Goal: Transaction & Acquisition: Purchase product/service

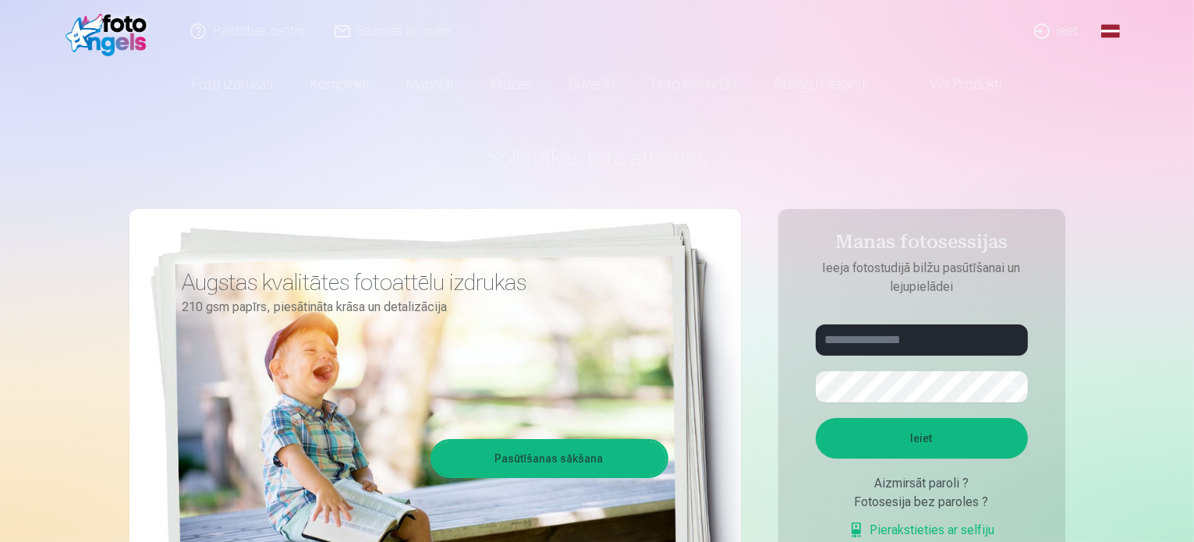
click at [1054, 29] on link "Ieiet" at bounding box center [1057, 31] width 75 height 62
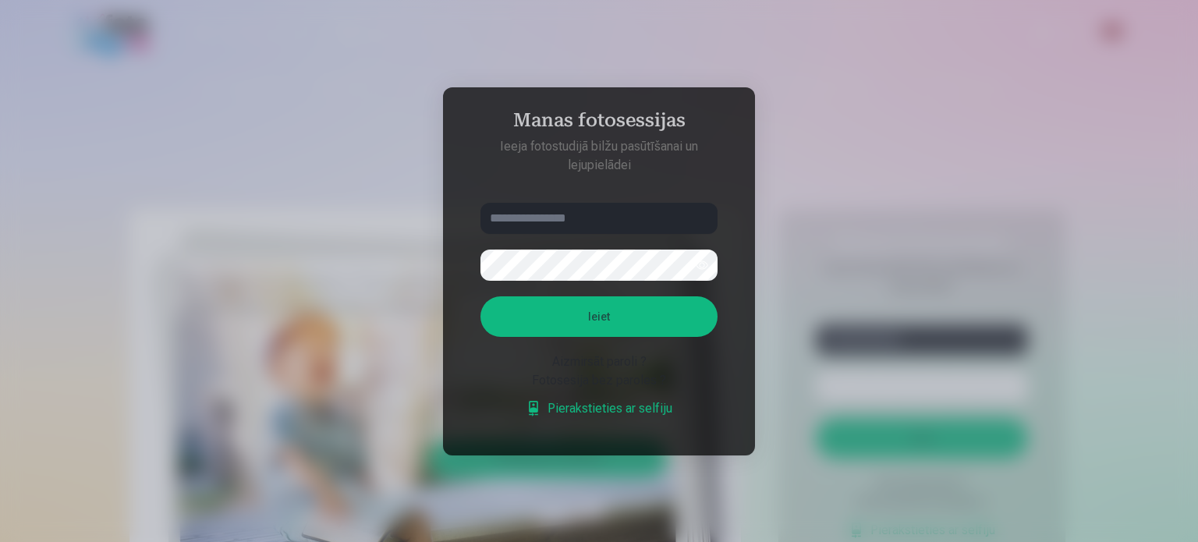
click at [548, 212] on input "text" at bounding box center [598, 218] width 237 height 31
type input "**********"
click at [507, 312] on button "Ieiet" at bounding box center [598, 316] width 237 height 41
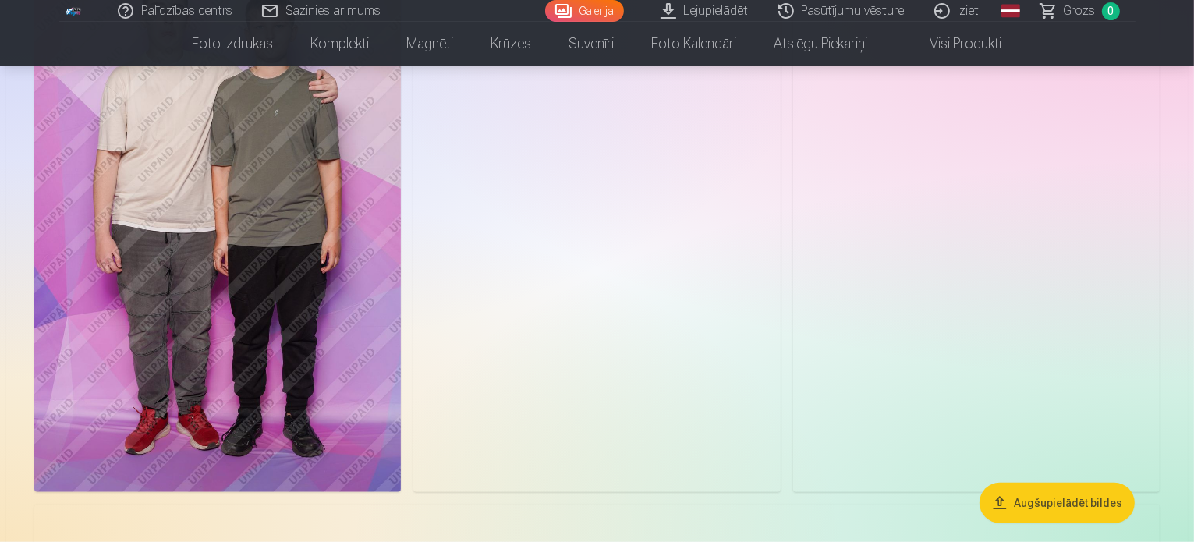
scroll to position [1151, 0]
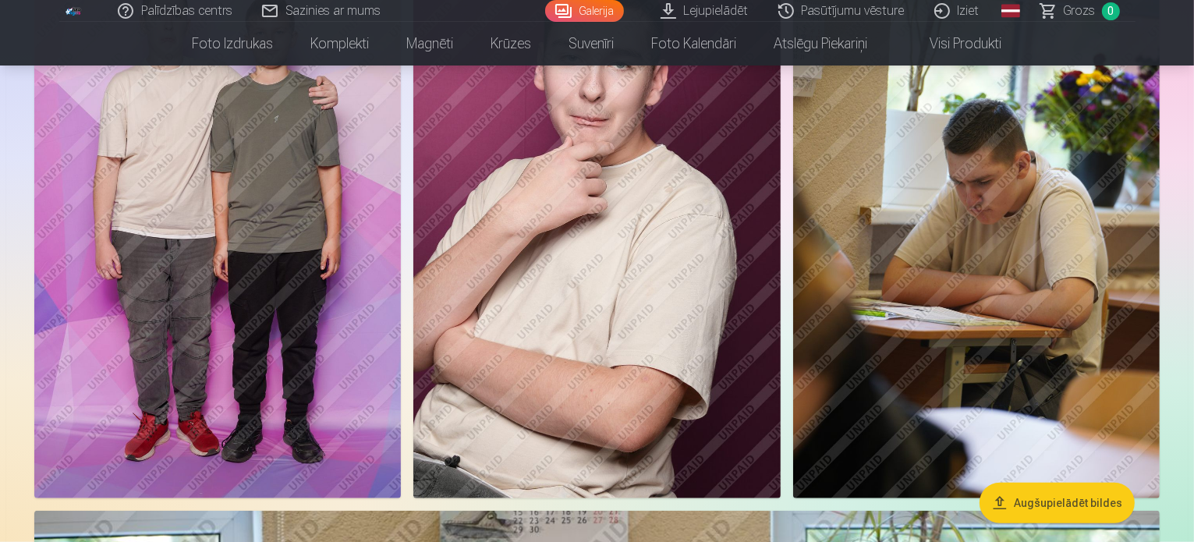
click at [401, 308] on img at bounding box center [217, 223] width 367 height 551
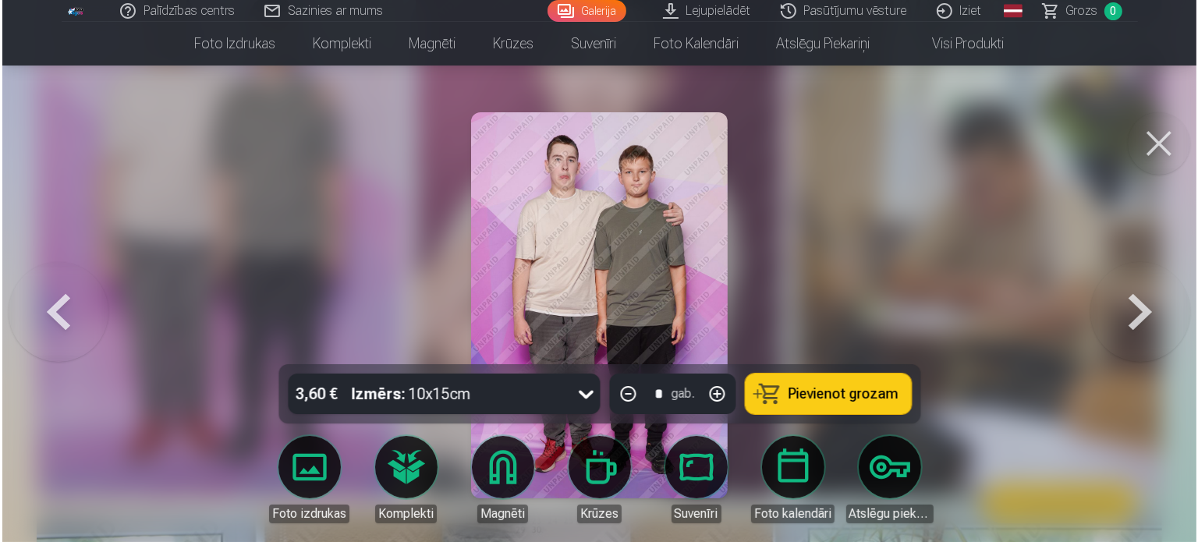
scroll to position [1154, 0]
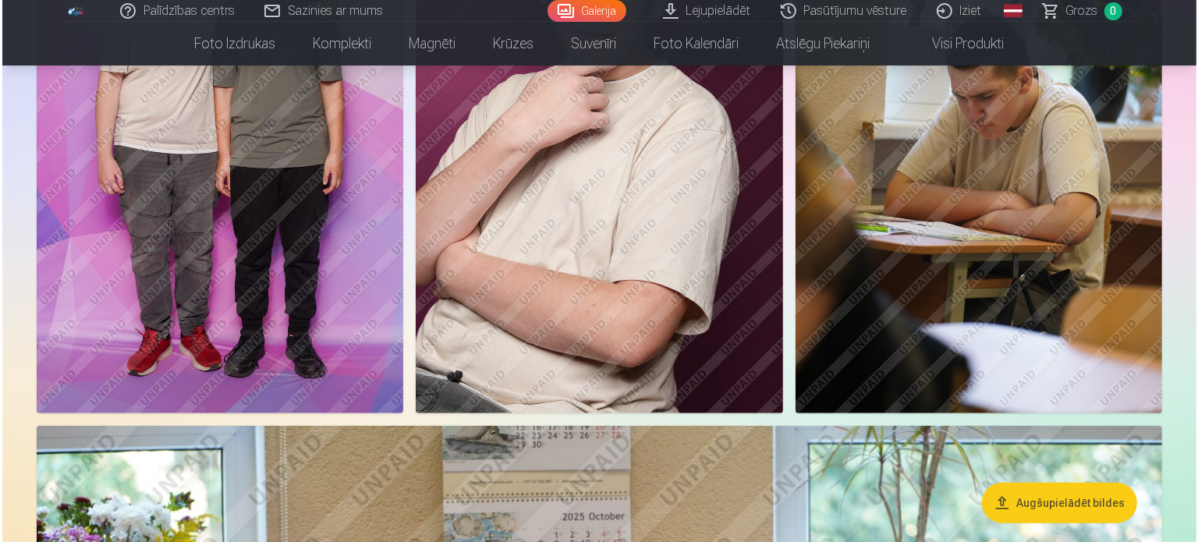
scroll to position [1233, 0]
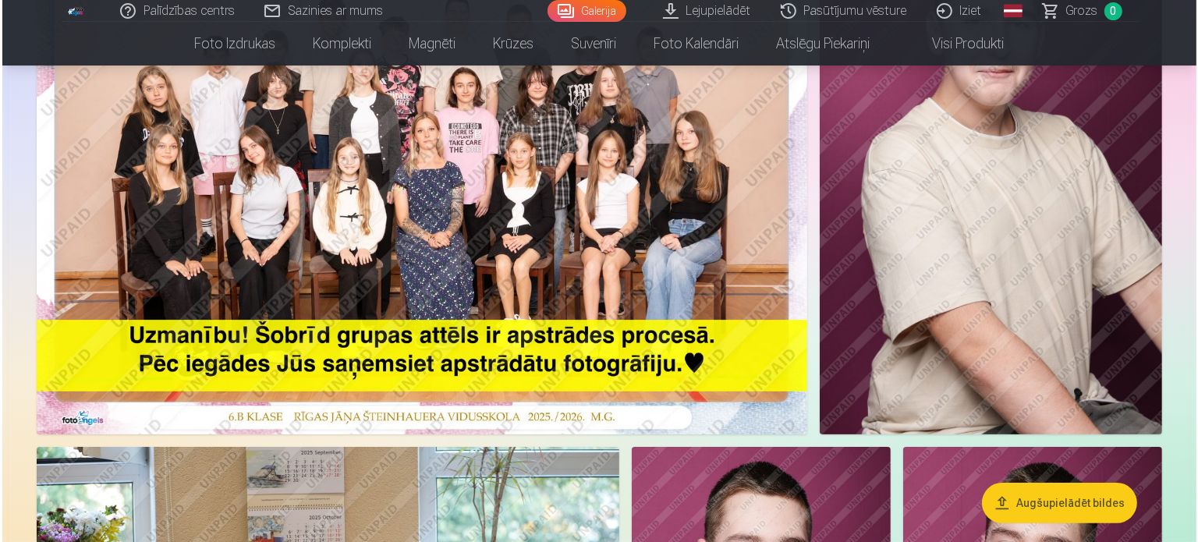
scroll to position [252, 0]
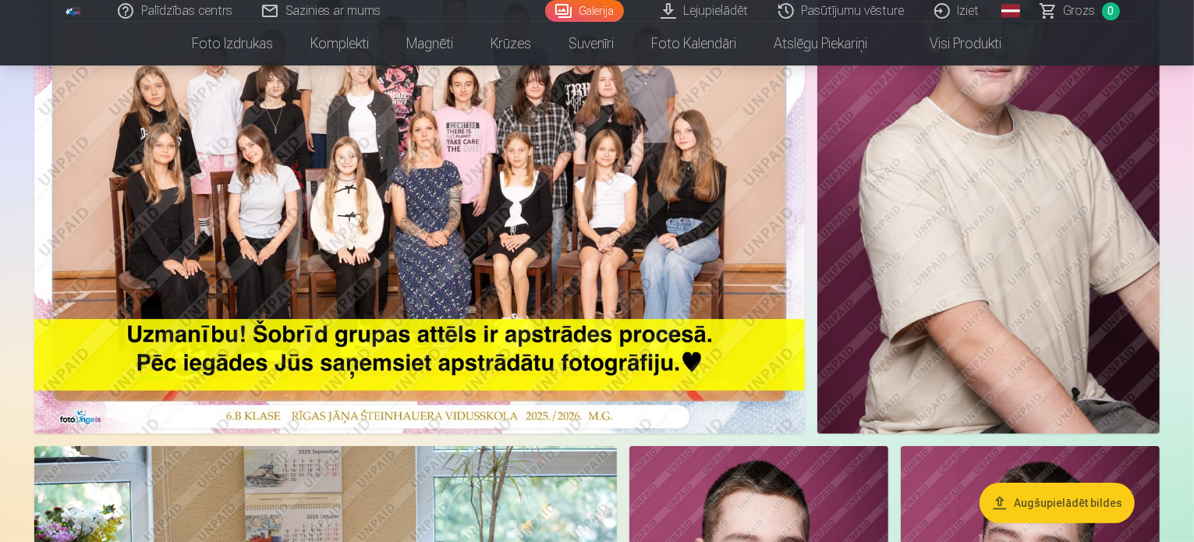
click at [403, 232] on img at bounding box center [419, 177] width 771 height 514
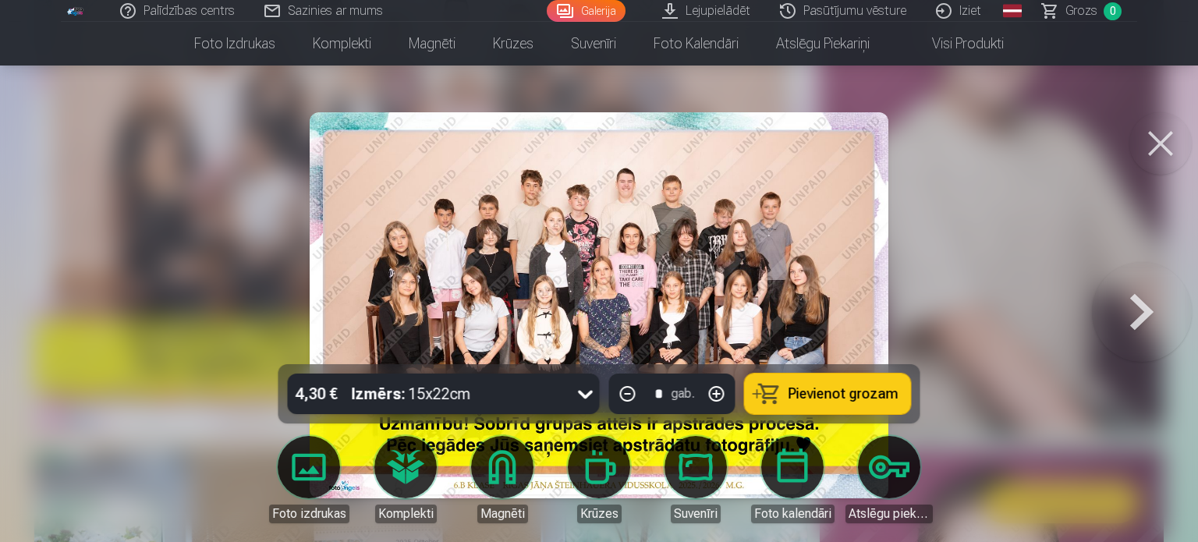
click at [941, 302] on div at bounding box center [599, 271] width 1198 height 542
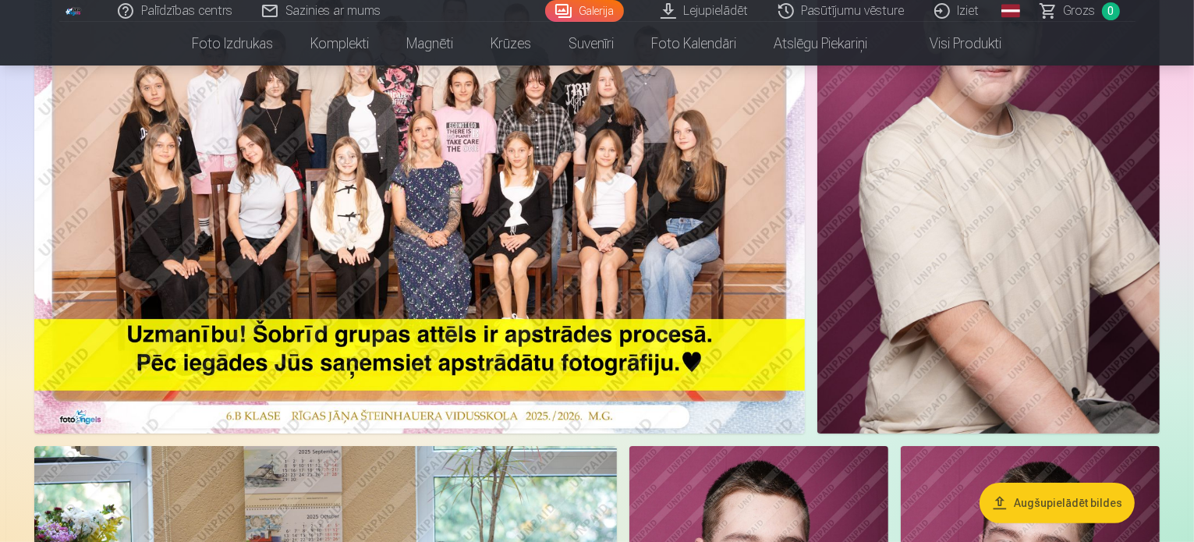
click at [385, 161] on img at bounding box center [419, 177] width 771 height 514
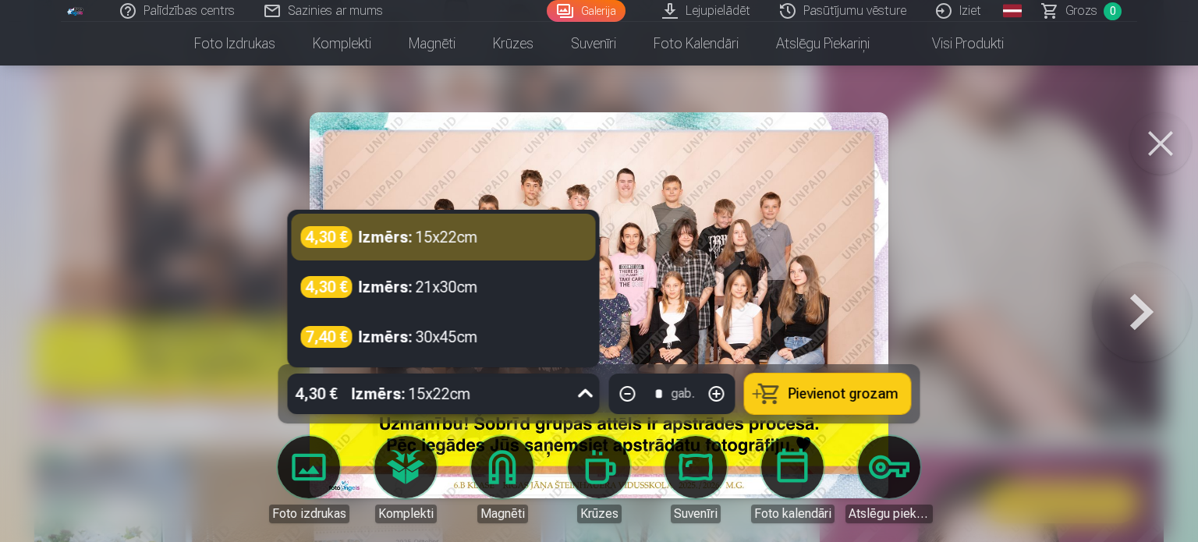
click at [587, 392] on icon at bounding box center [585, 393] width 25 height 25
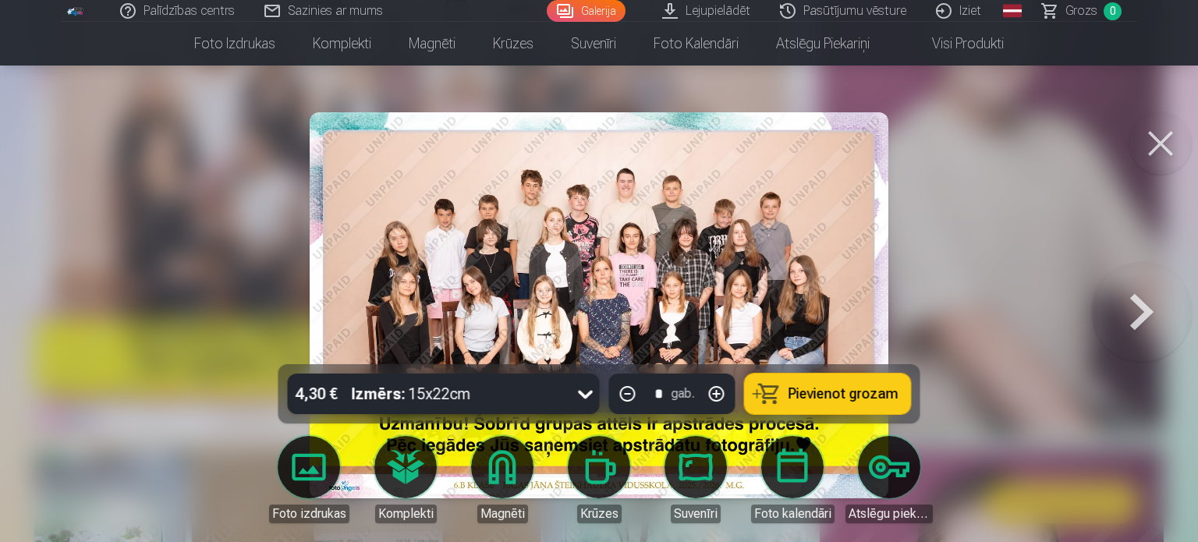
click at [587, 392] on icon at bounding box center [585, 393] width 25 height 25
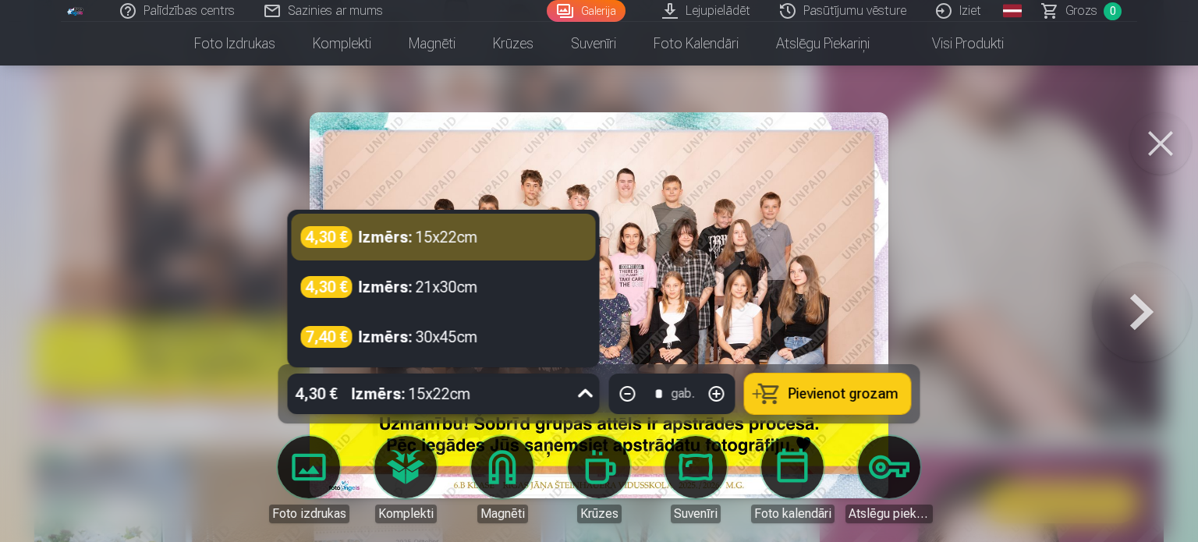
click at [587, 392] on icon at bounding box center [585, 393] width 25 height 25
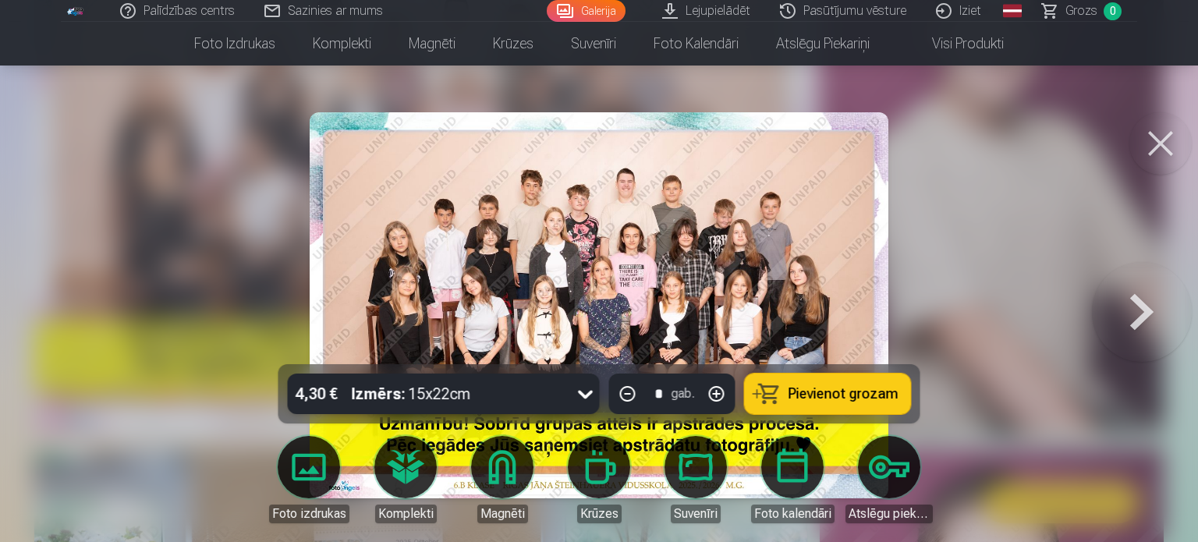
click at [587, 392] on icon at bounding box center [585, 393] width 25 height 25
click at [805, 391] on span "Pievienot grozam" at bounding box center [844, 394] width 110 height 14
click at [1150, 318] on button at bounding box center [1142, 305] width 100 height 87
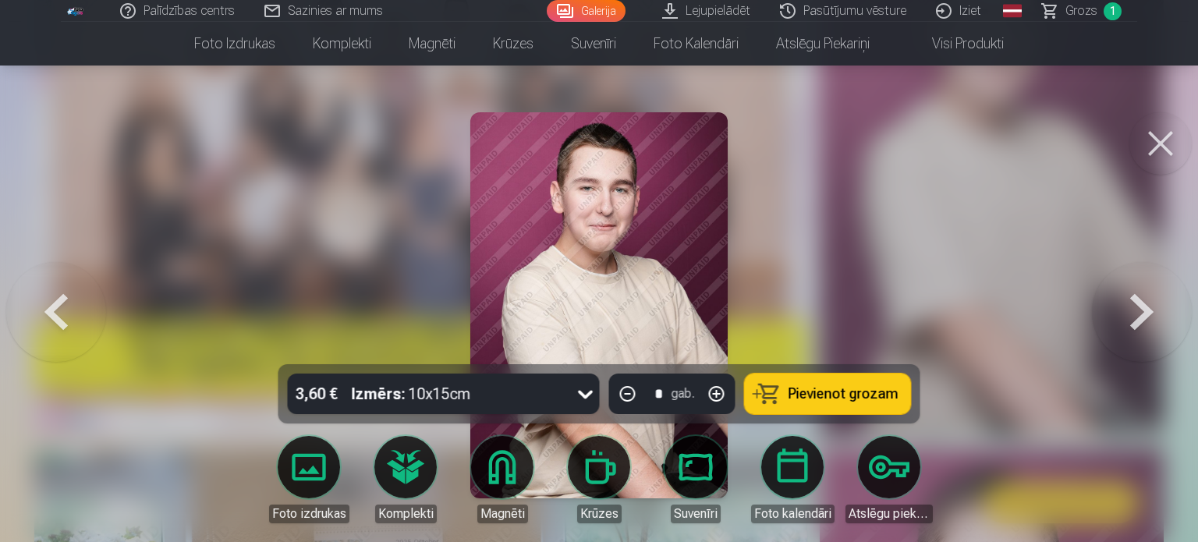
click at [1150, 318] on button at bounding box center [1142, 305] width 100 height 87
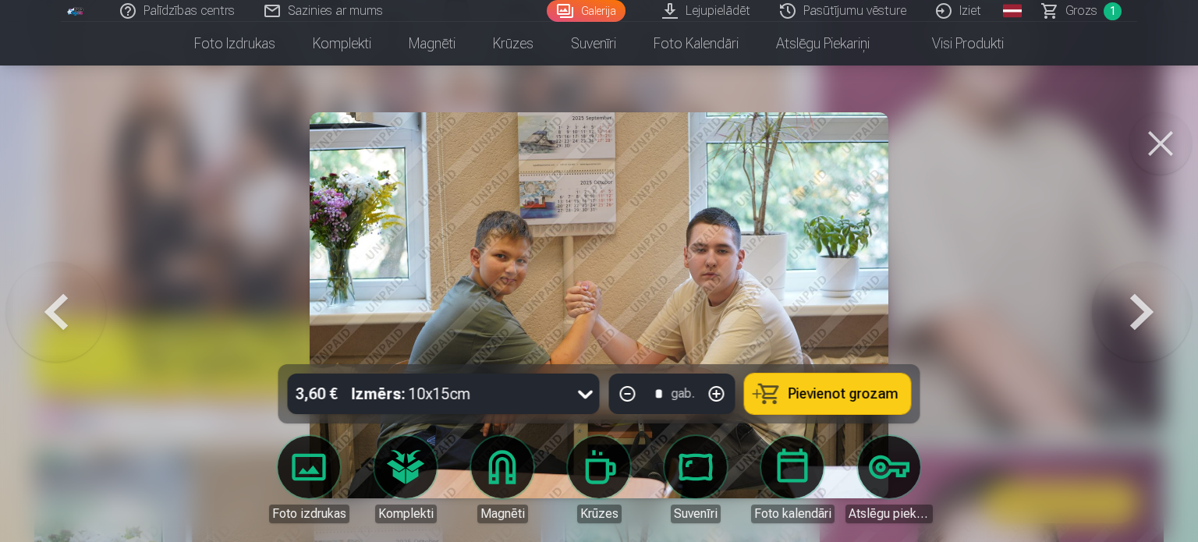
click at [1150, 318] on button at bounding box center [1142, 305] width 100 height 87
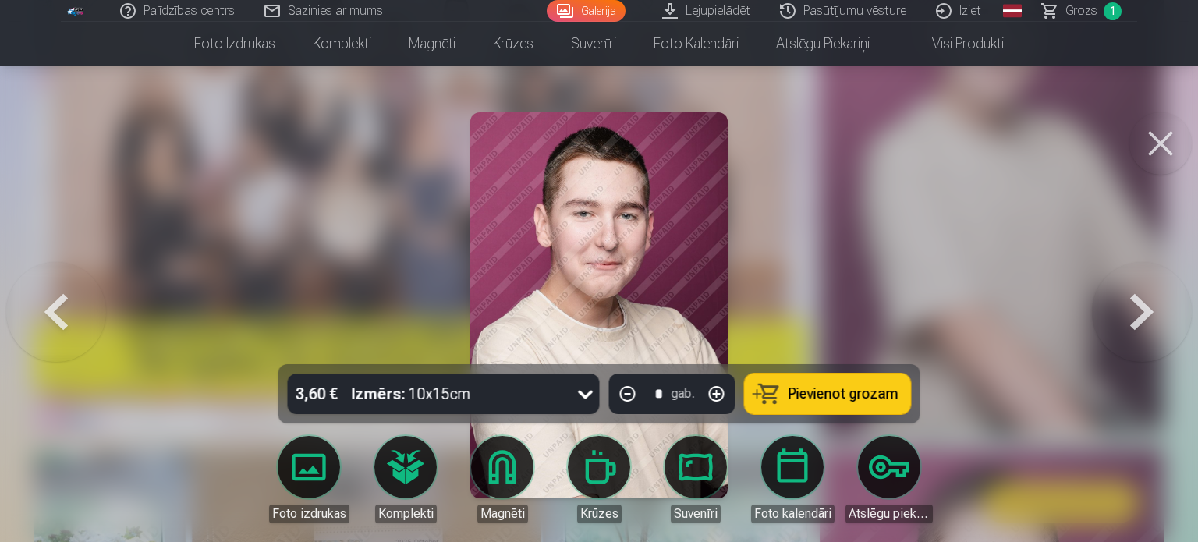
click at [1150, 318] on button at bounding box center [1142, 305] width 100 height 87
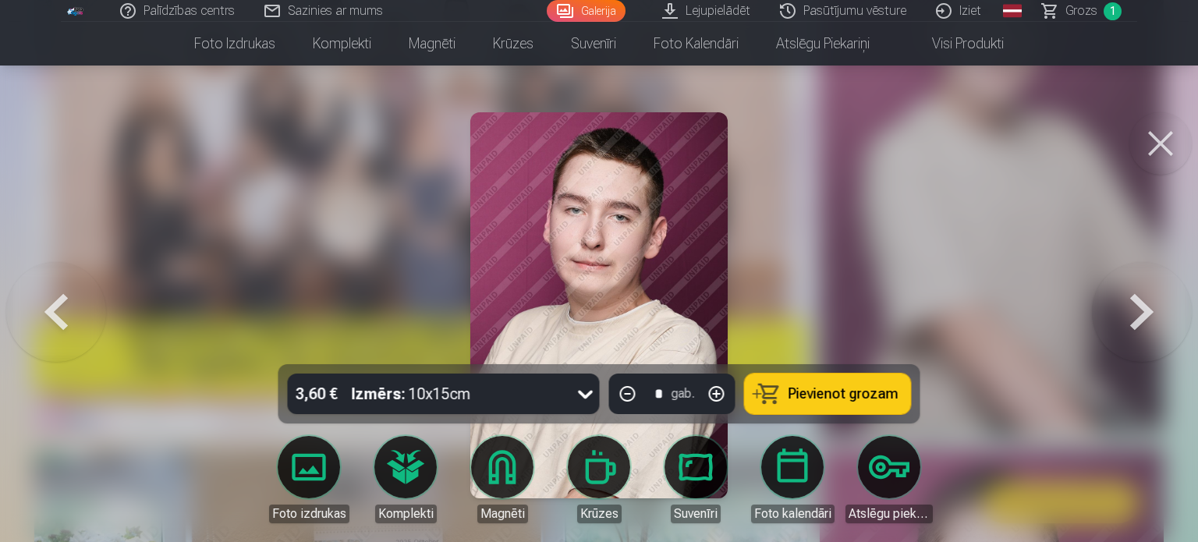
click at [1150, 318] on button at bounding box center [1142, 305] width 100 height 87
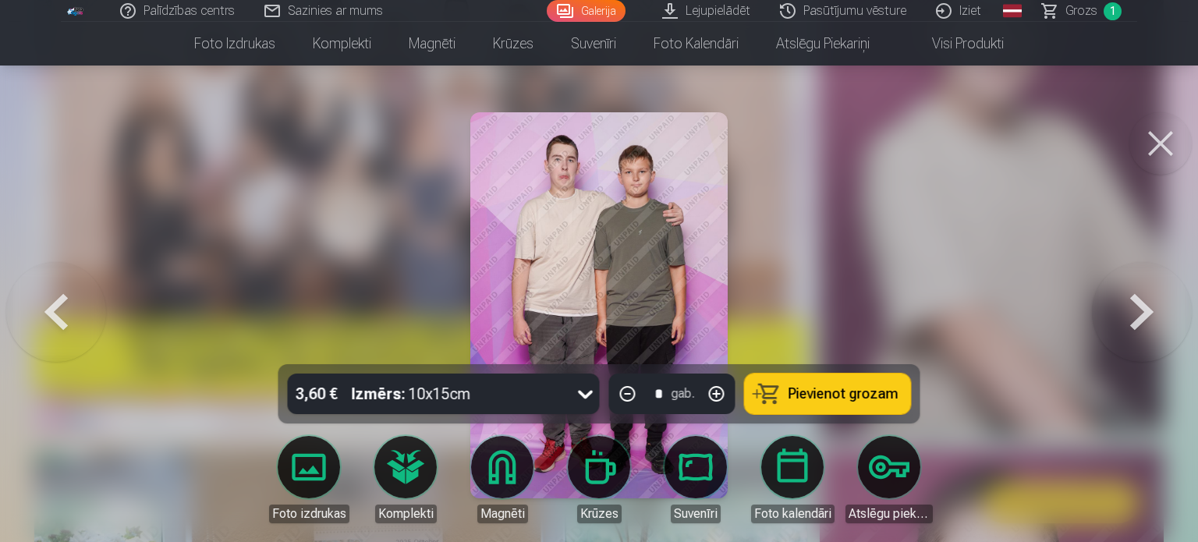
click at [846, 398] on span "Pievienot grozam" at bounding box center [844, 394] width 110 height 14
click at [1157, 319] on button at bounding box center [1142, 305] width 100 height 87
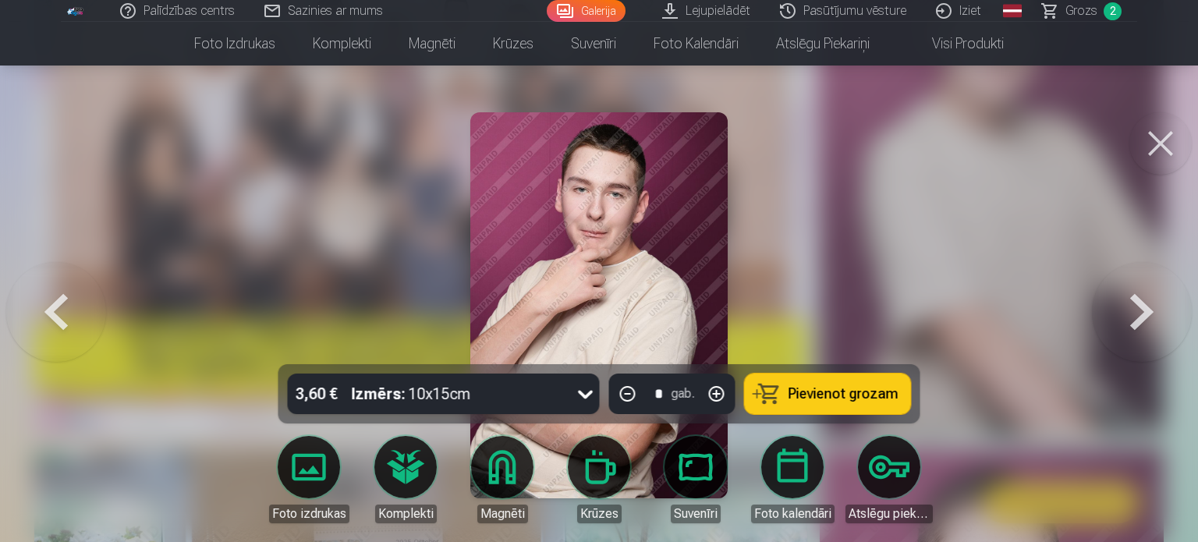
click at [1157, 319] on button at bounding box center [1142, 305] width 100 height 87
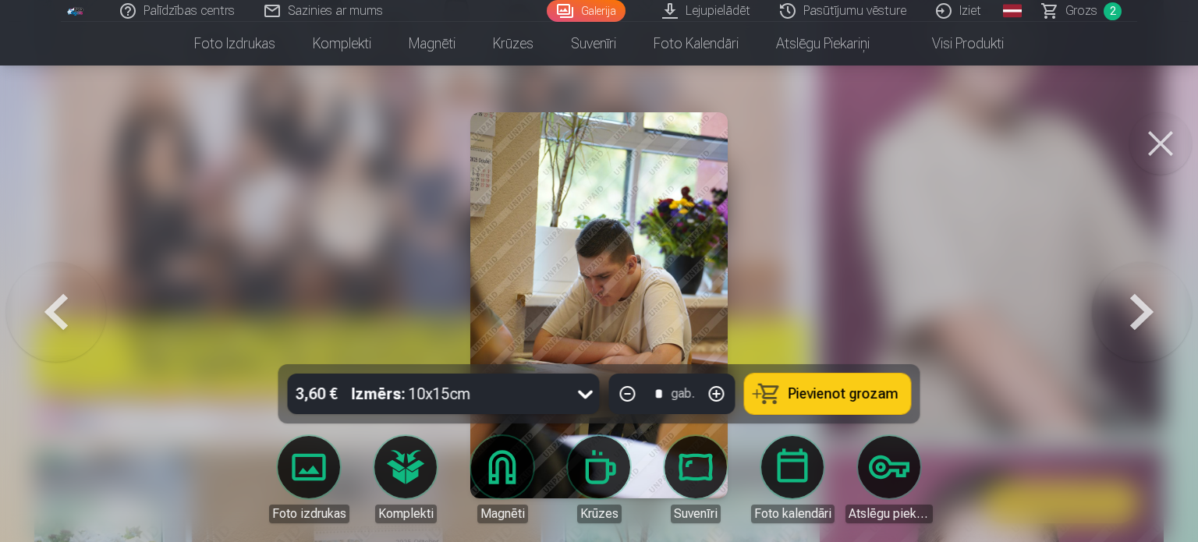
click at [1157, 319] on button at bounding box center [1142, 305] width 100 height 87
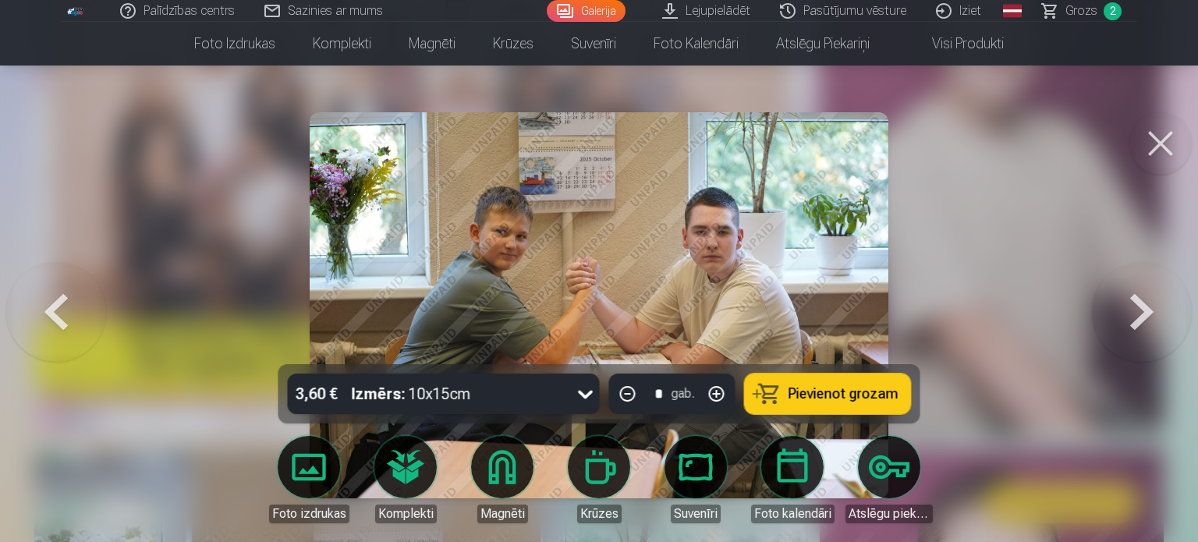
click at [1157, 319] on button at bounding box center [1142, 305] width 100 height 87
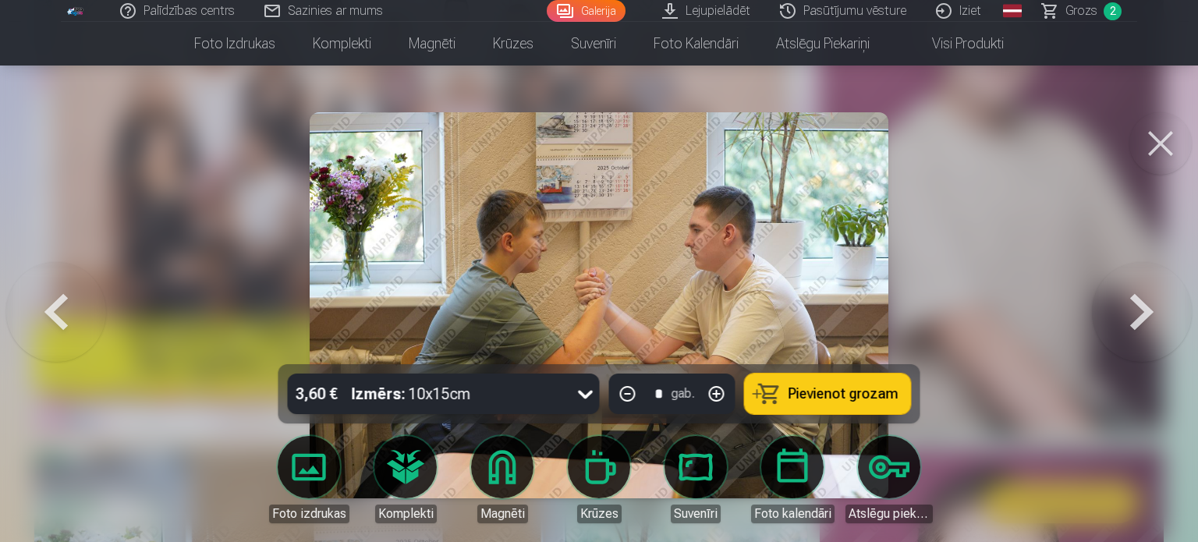
click at [18, 316] on button at bounding box center [56, 305] width 100 height 87
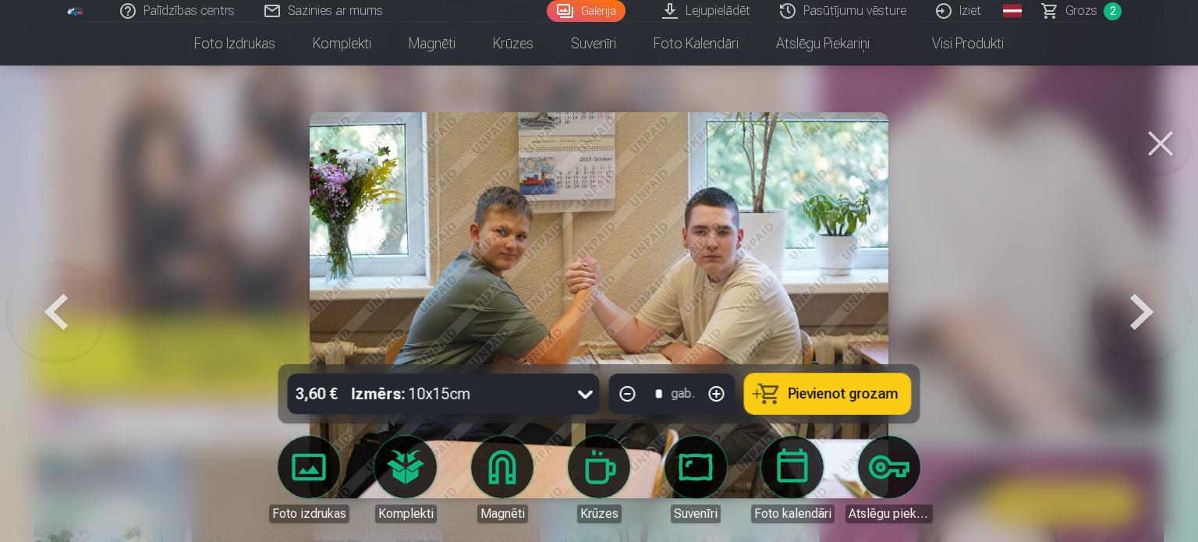
click at [18, 316] on button at bounding box center [56, 305] width 100 height 87
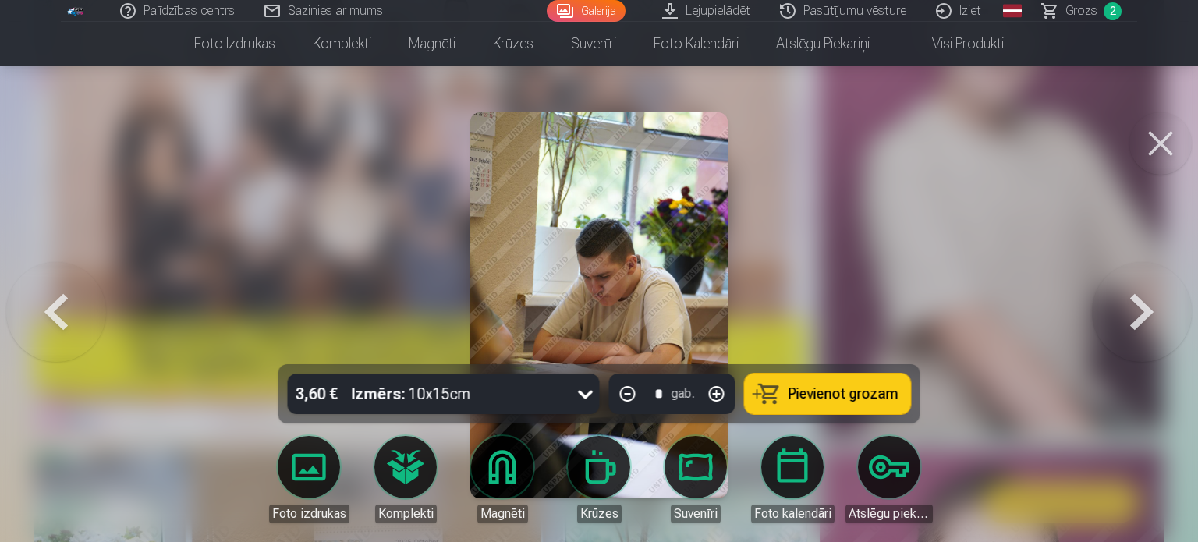
click at [18, 316] on button at bounding box center [56, 305] width 100 height 87
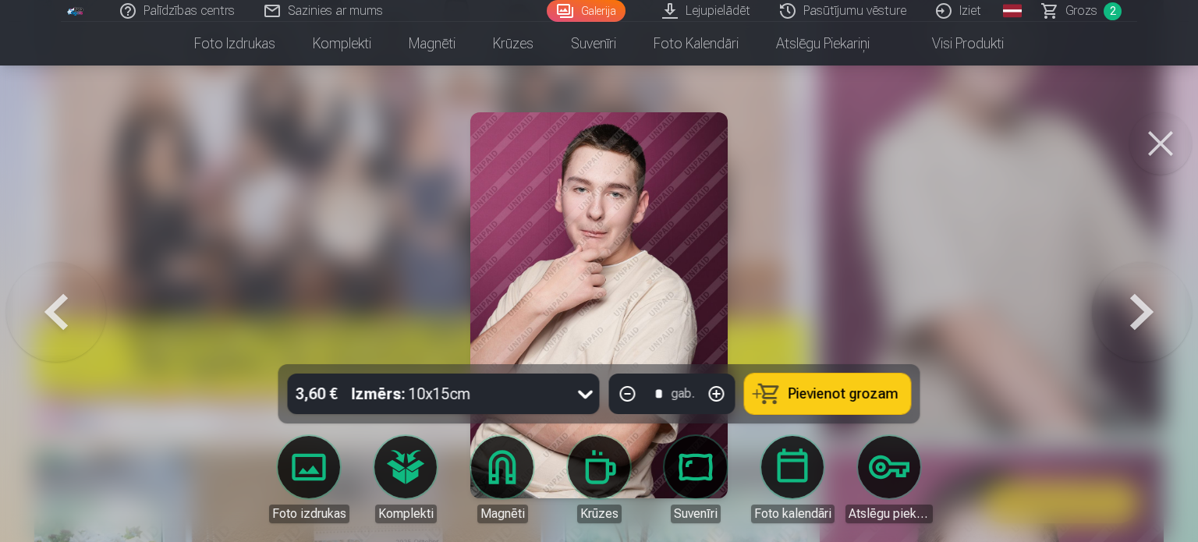
click at [1063, 9] on link "Grozs 2" at bounding box center [1082, 11] width 109 height 22
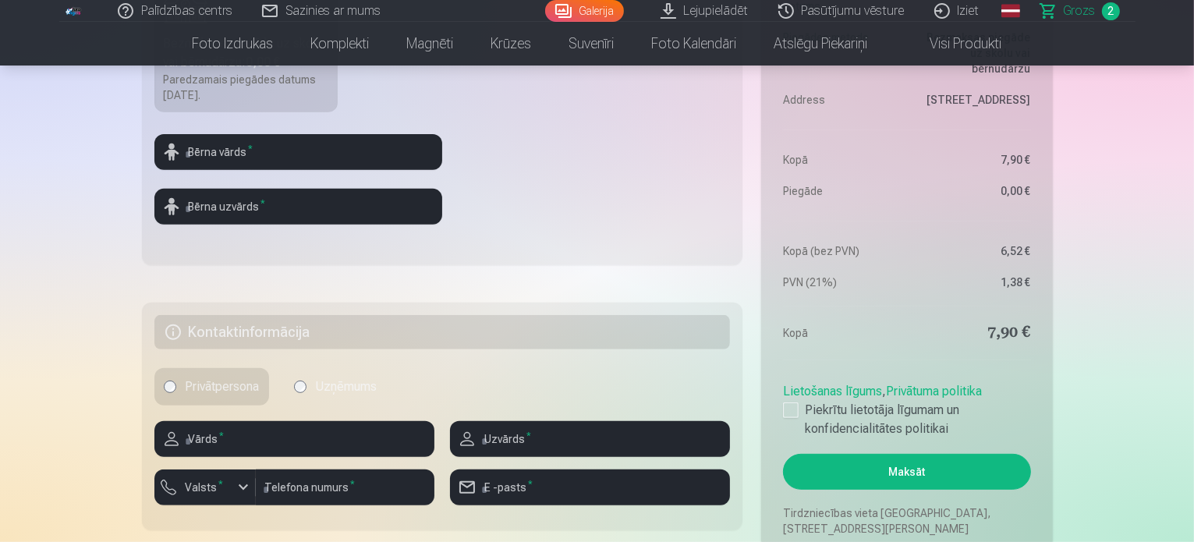
scroll to position [615, 0]
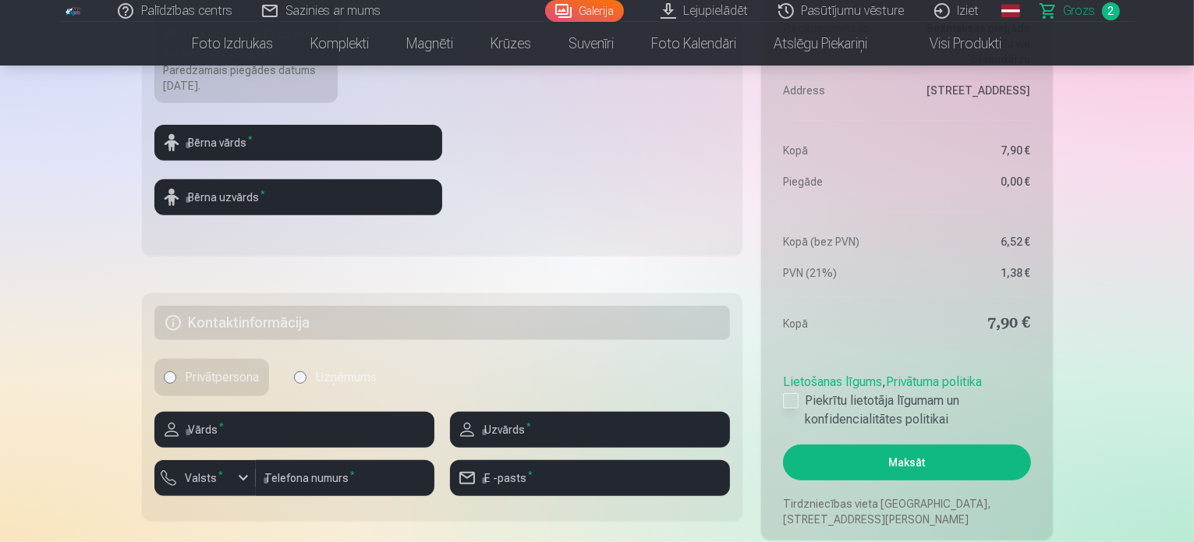
click at [792, 400] on div at bounding box center [791, 401] width 16 height 16
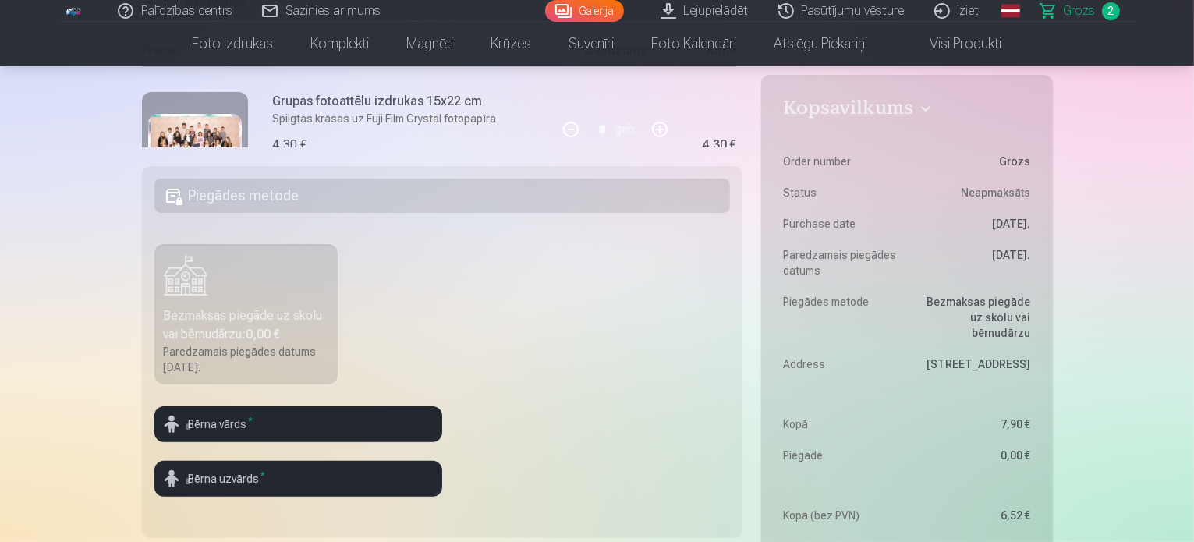
scroll to position [331, 0]
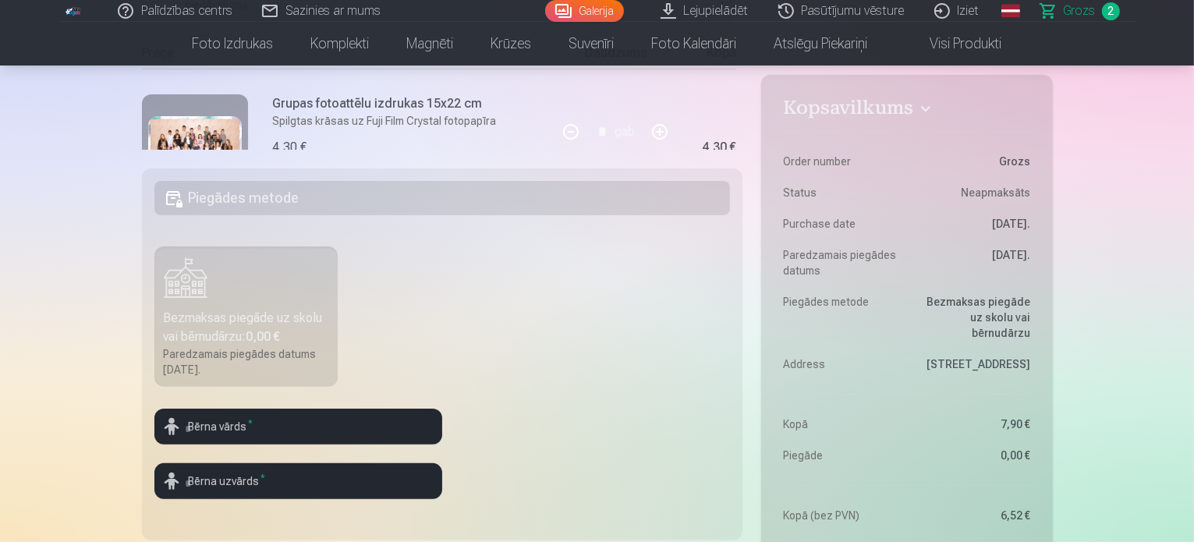
click at [246, 331] on div "Bezmaksas piegāde uz skolu vai bērnudārzu : 0,00 €" at bounding box center [246, 327] width 165 height 37
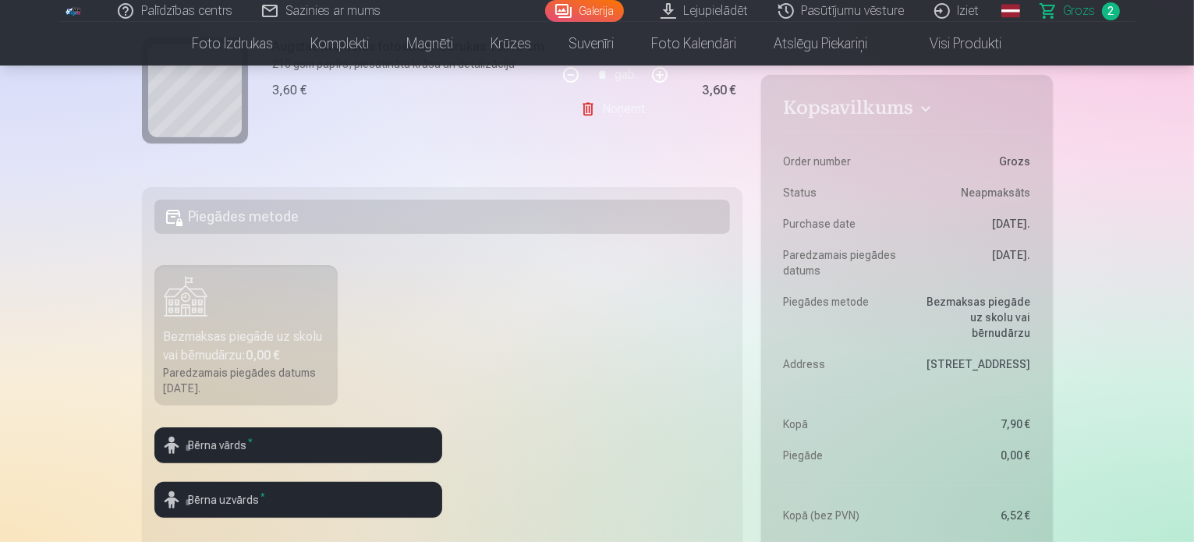
scroll to position [329, 0]
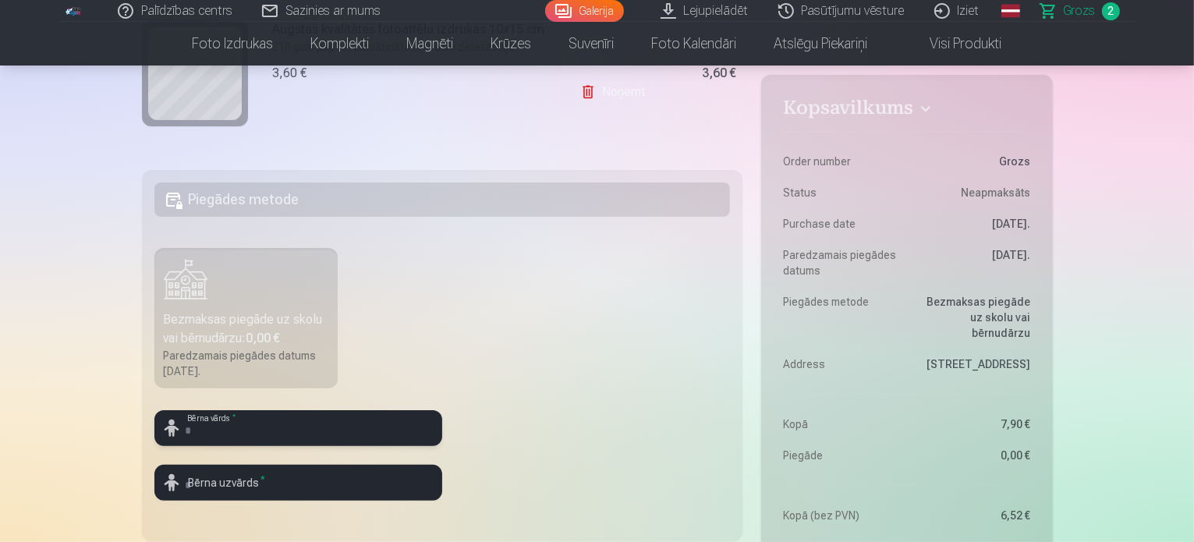
click at [261, 433] on input "text" at bounding box center [298, 428] width 288 height 36
type input "*****"
click at [246, 489] on input "text" at bounding box center [298, 483] width 288 height 36
click at [244, 491] on input "***" at bounding box center [298, 483] width 288 height 36
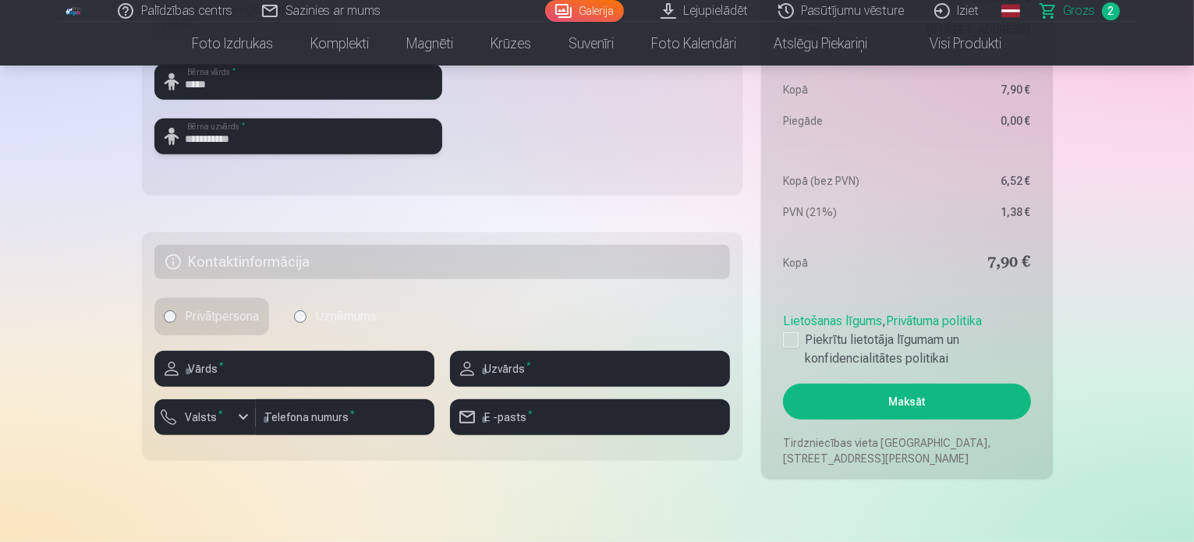
scroll to position [676, 0]
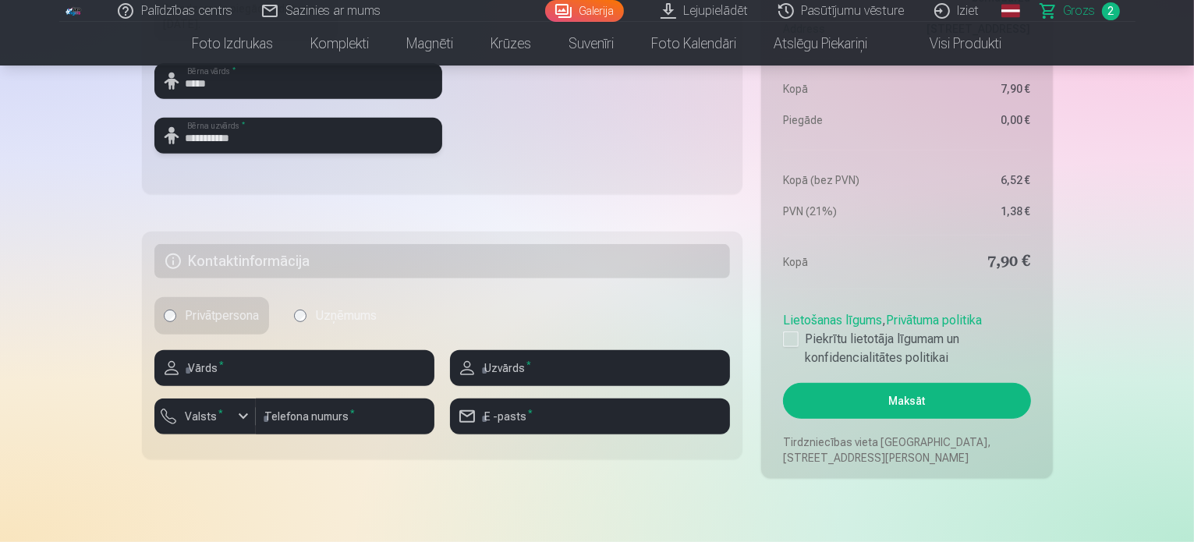
type input "**********"
click at [236, 367] on input "text" at bounding box center [294, 368] width 280 height 36
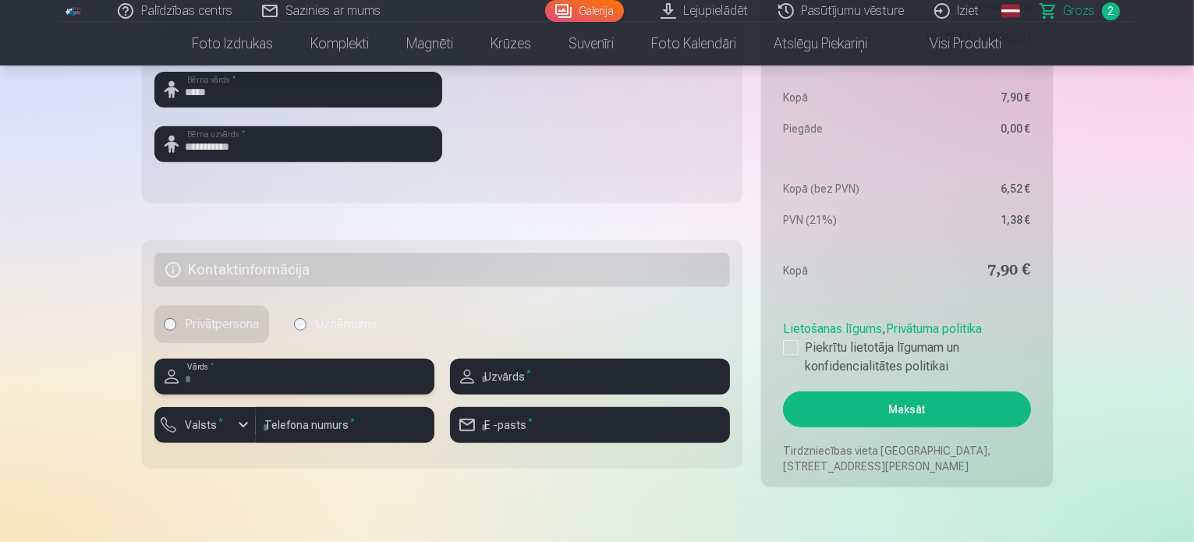
scroll to position [669, 0]
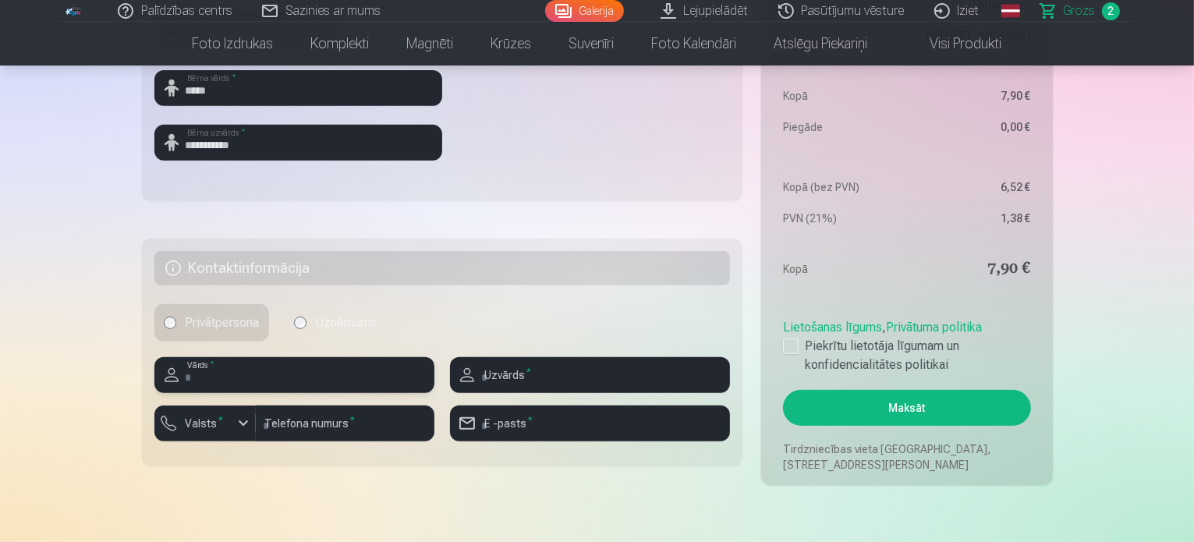
click at [232, 373] on input "text" at bounding box center [294, 375] width 280 height 36
type input "*****"
click at [563, 380] on input "text" at bounding box center [590, 375] width 280 height 36
type input "**********"
click at [246, 424] on div "button" at bounding box center [243, 423] width 19 height 19
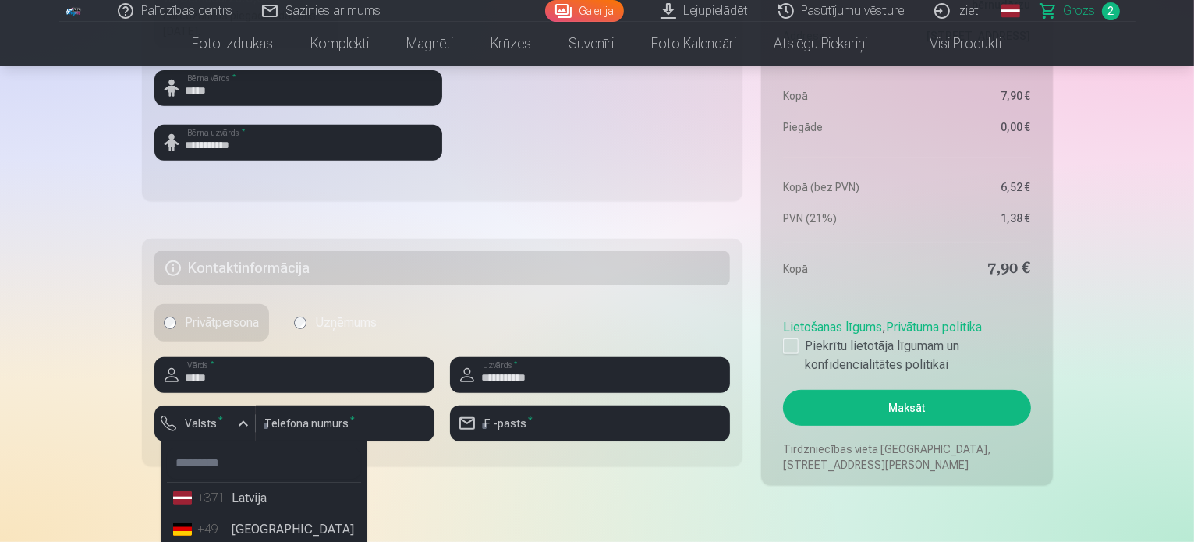
click at [254, 503] on li "+371 Latvija" at bounding box center [264, 498] width 194 height 31
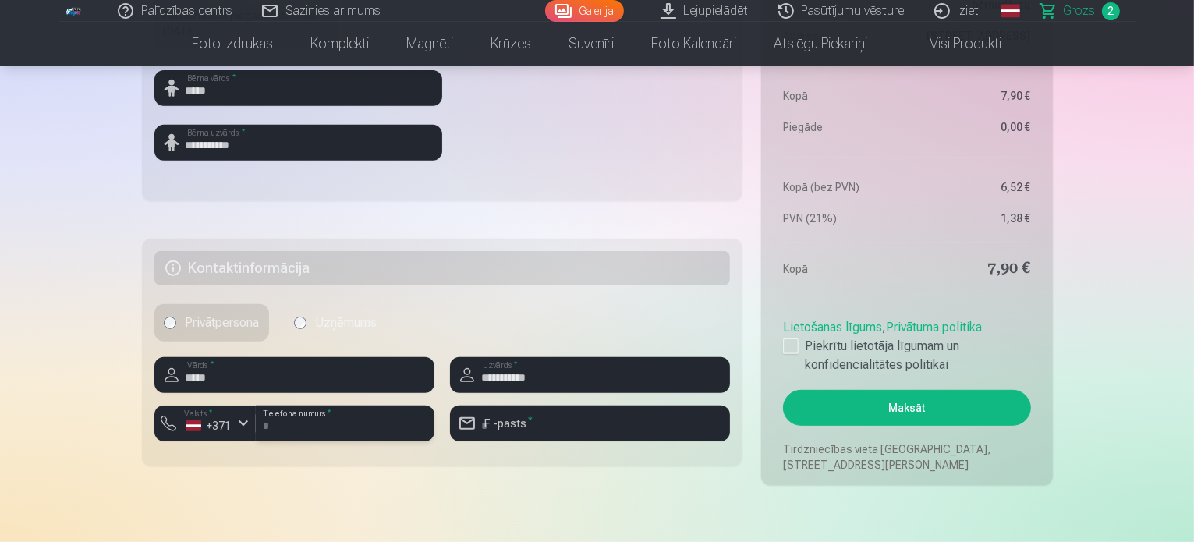
click at [303, 424] on input "number" at bounding box center [345, 424] width 179 height 36
type input "********"
click at [524, 425] on input "email" at bounding box center [590, 424] width 280 height 36
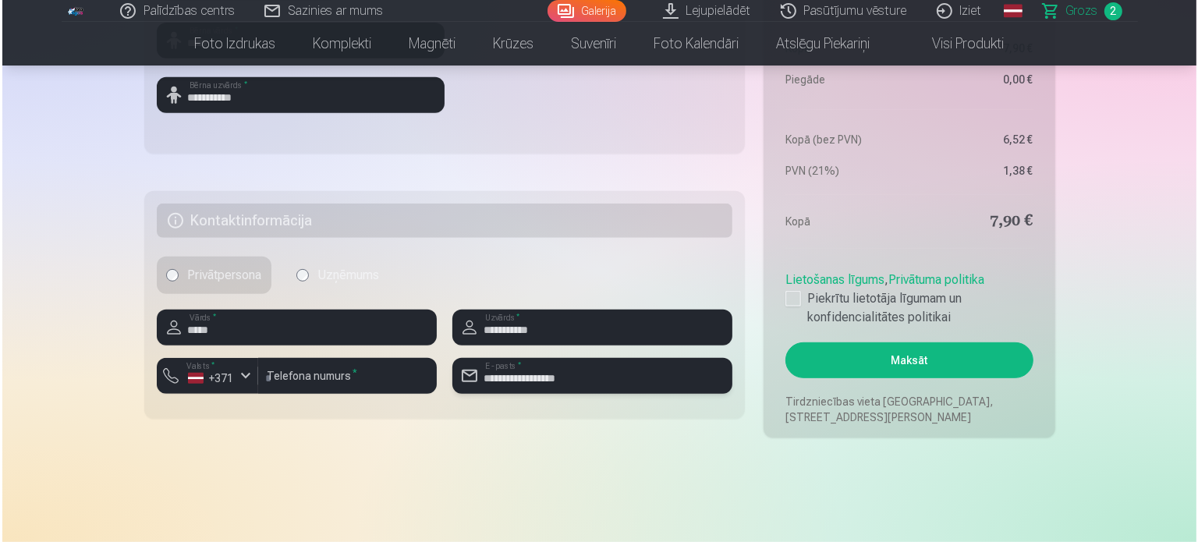
scroll to position [725, 0]
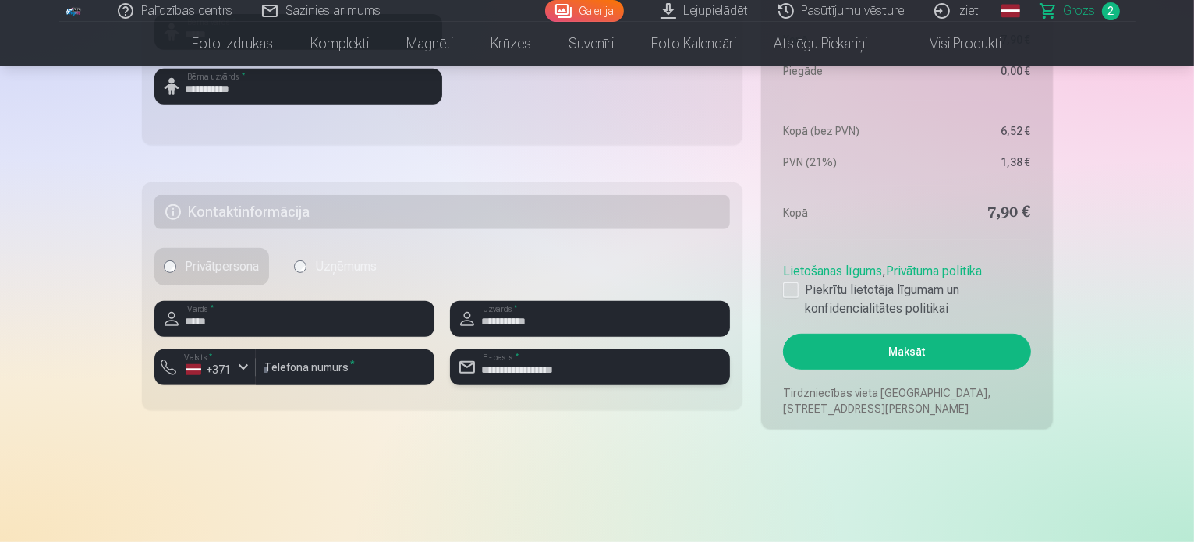
type input "**********"
click at [862, 352] on button "Maksāt" at bounding box center [906, 352] width 247 height 36
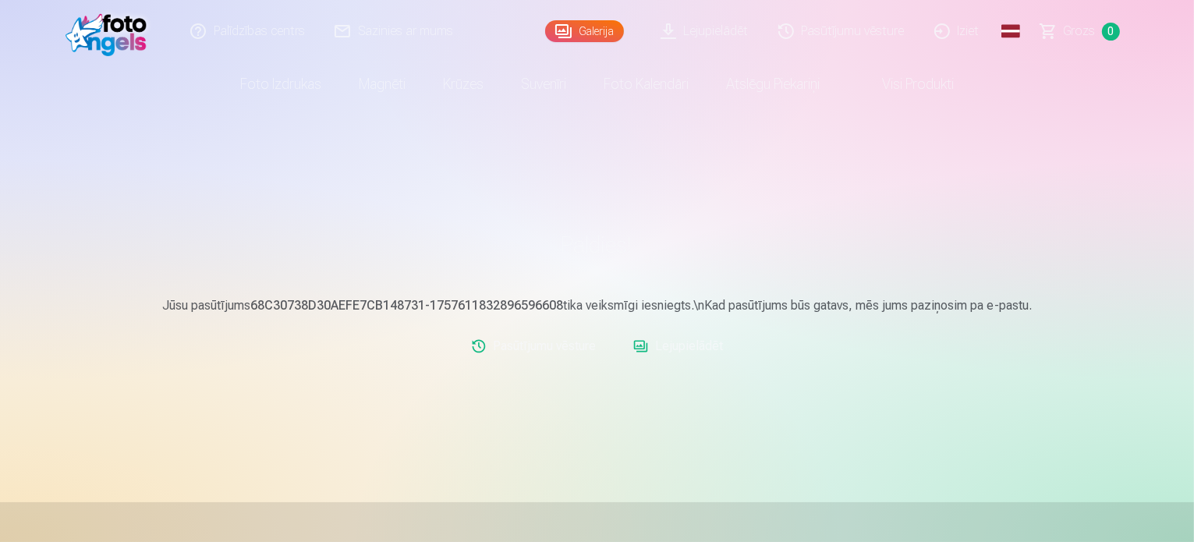
click at [578, 34] on link "Galerija" at bounding box center [584, 31] width 79 height 22
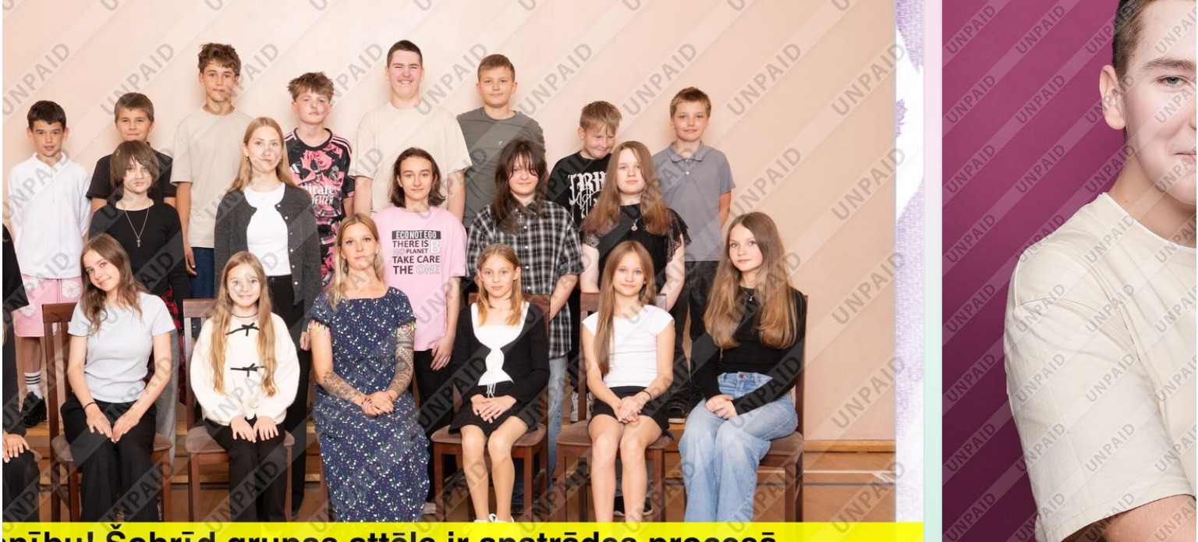
scroll to position [117, 0]
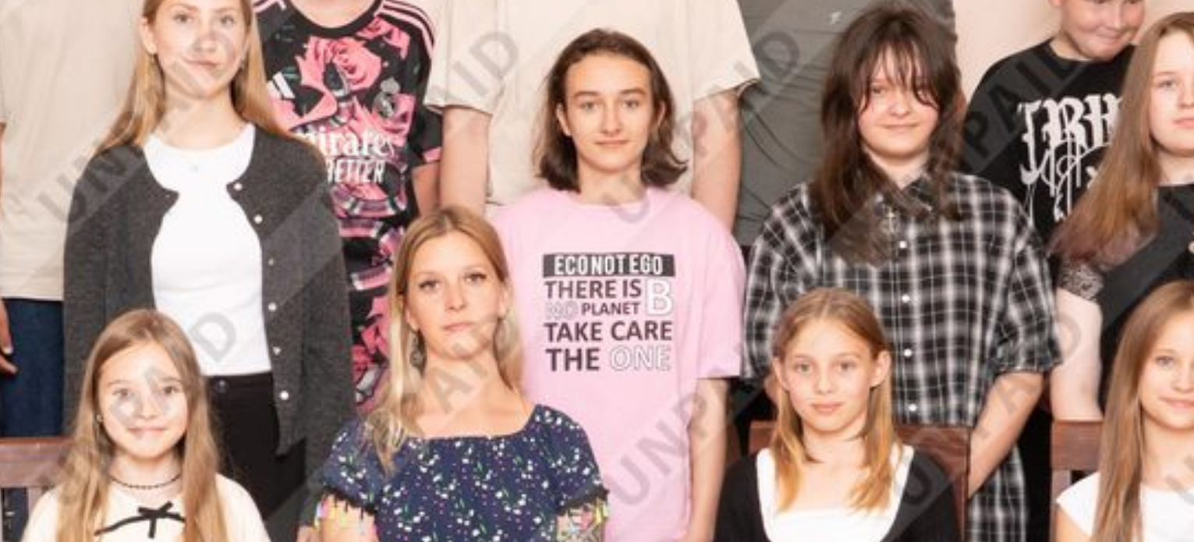
drag, startPoint x: 385, startPoint y: 238, endPoint x: 457, endPoint y: 227, distance: 72.6
click at [457, 227] on img at bounding box center [419, 312] width 771 height 514
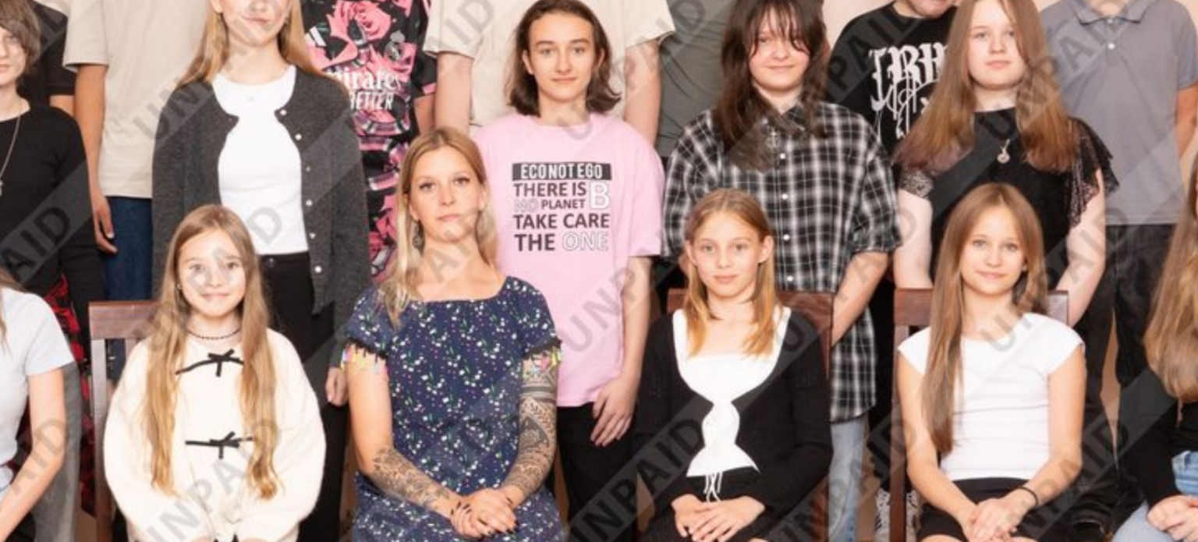
scroll to position [117, 0]
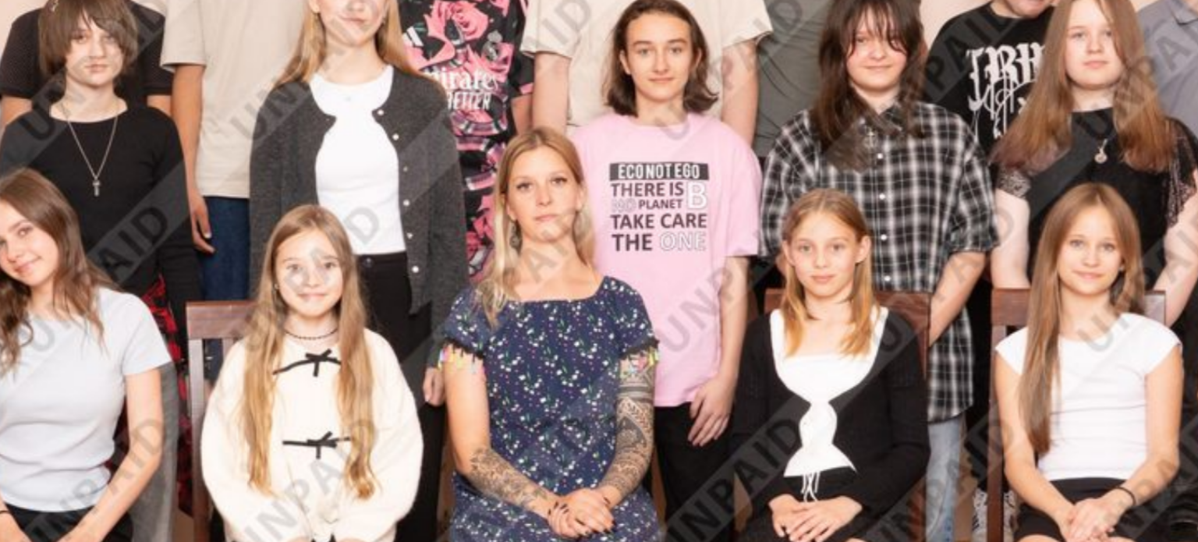
click at [615, 307] on img at bounding box center [599, 305] width 579 height 386
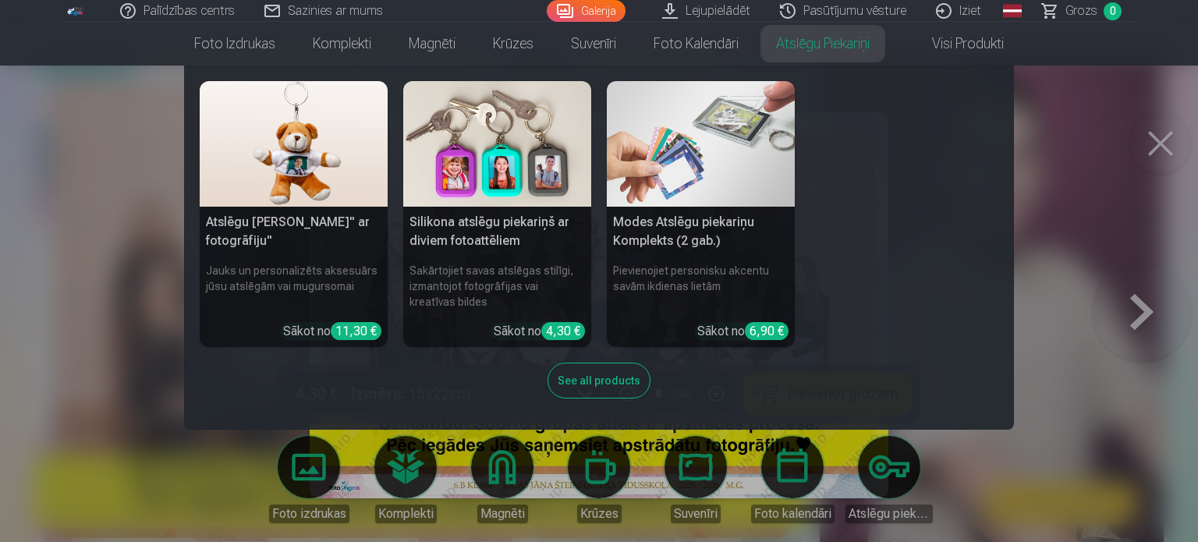
click at [299, 171] on img at bounding box center [294, 144] width 188 height 126
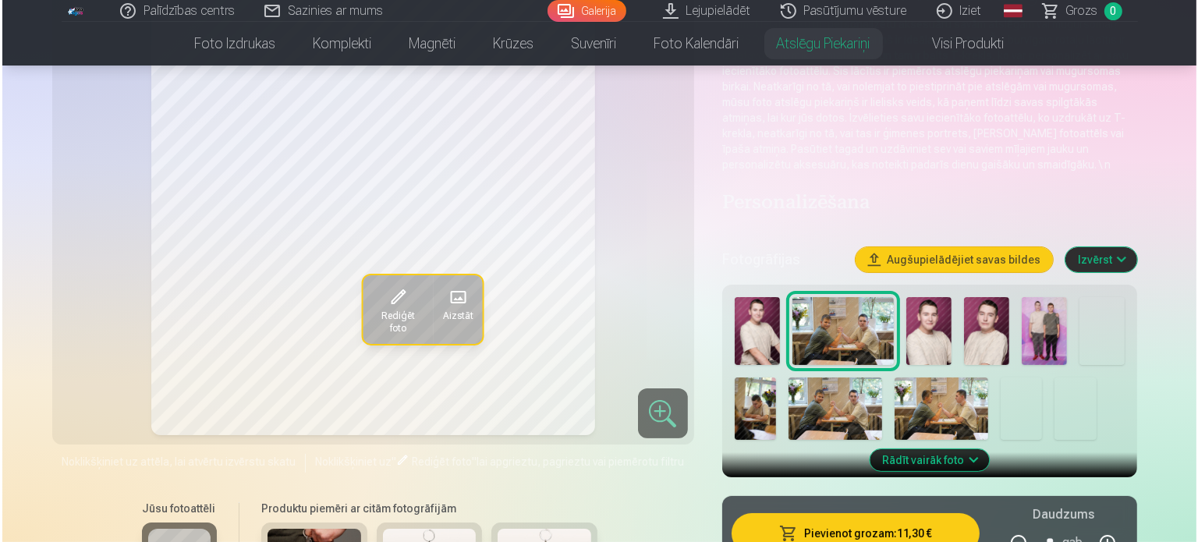
scroll to position [173, 0]
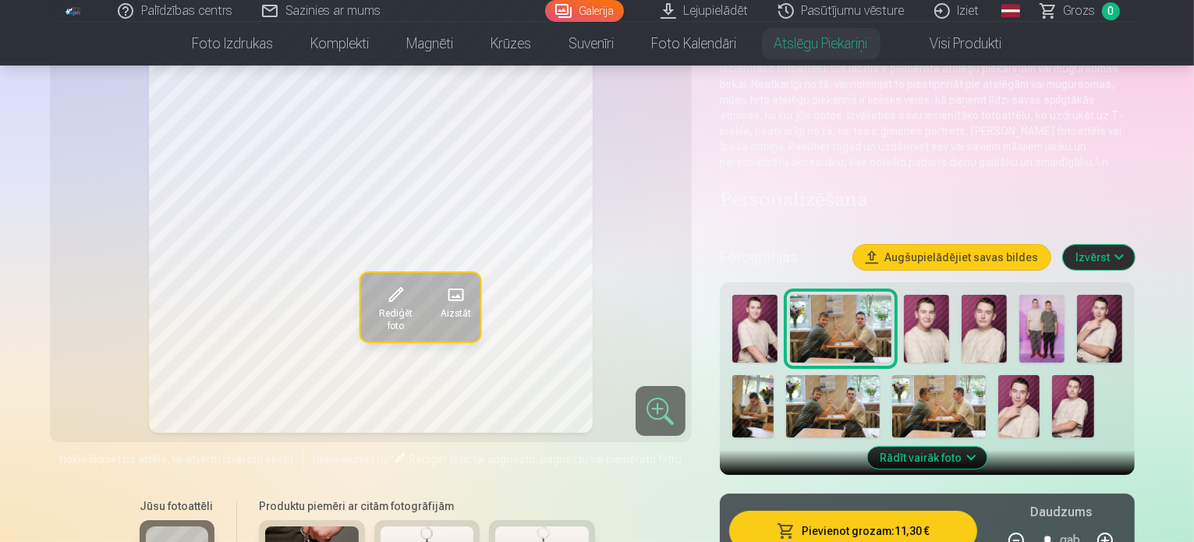
click at [443, 299] on span at bounding box center [455, 294] width 25 height 25
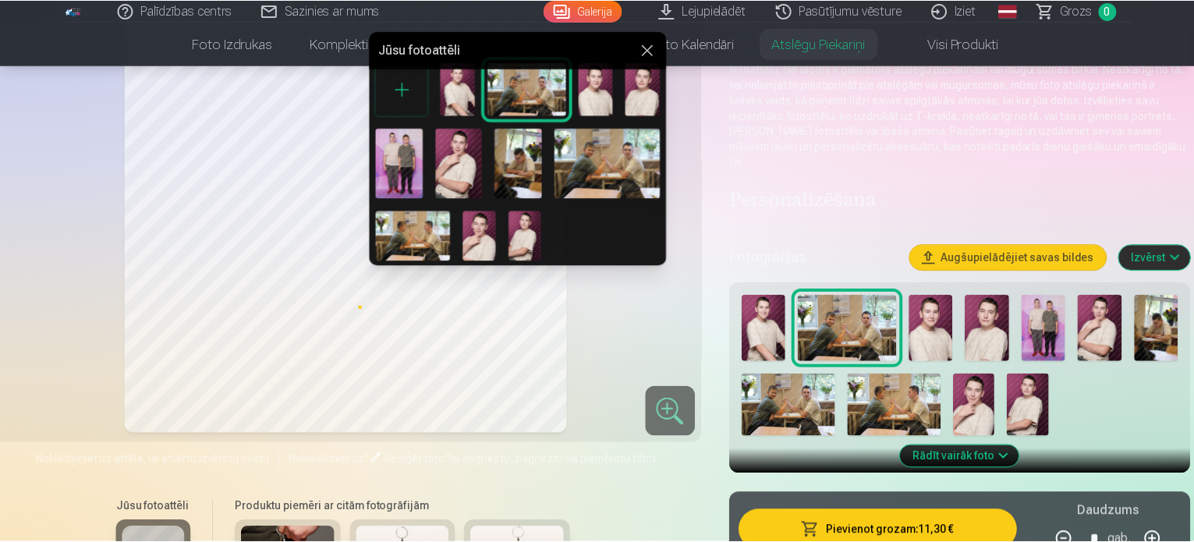
scroll to position [21, 0]
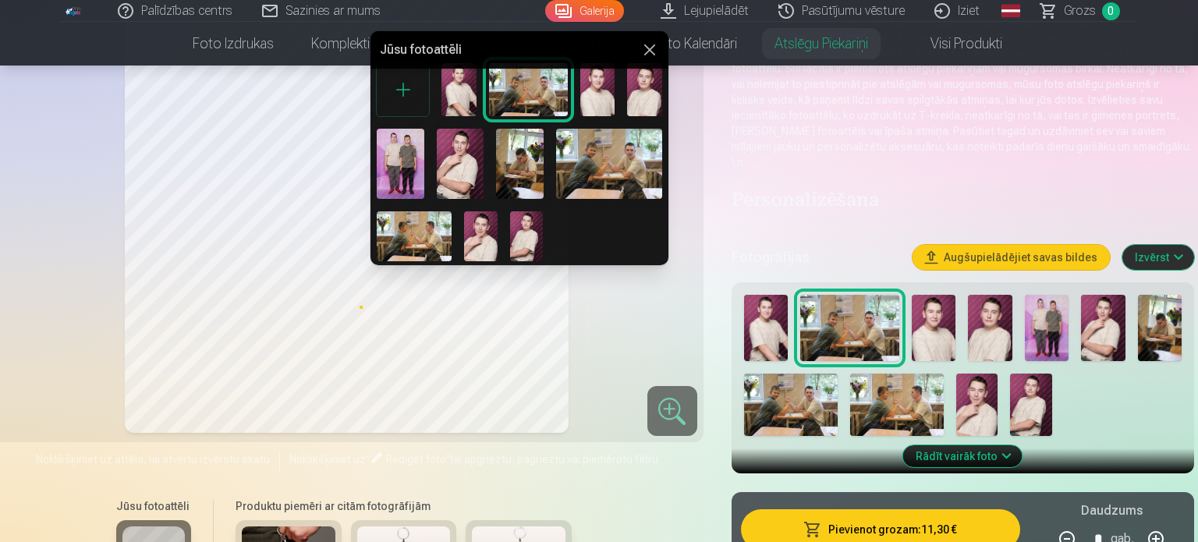
click at [962, 9] on div at bounding box center [599, 271] width 1198 height 542
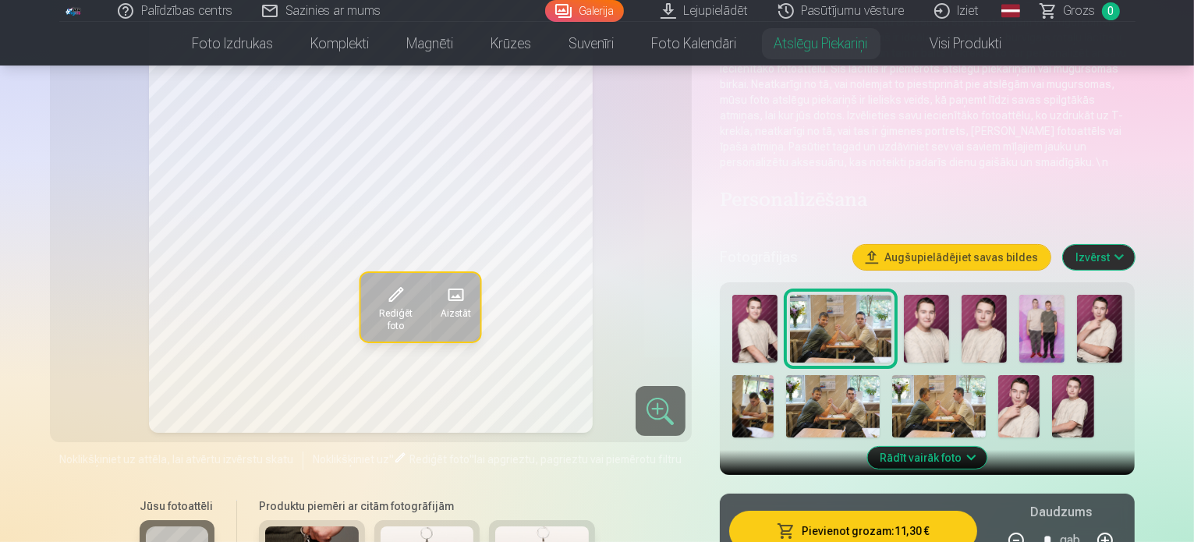
click at [962, 9] on link "Iziet" at bounding box center [957, 11] width 75 height 22
